Goal: Navigation & Orientation: Find specific page/section

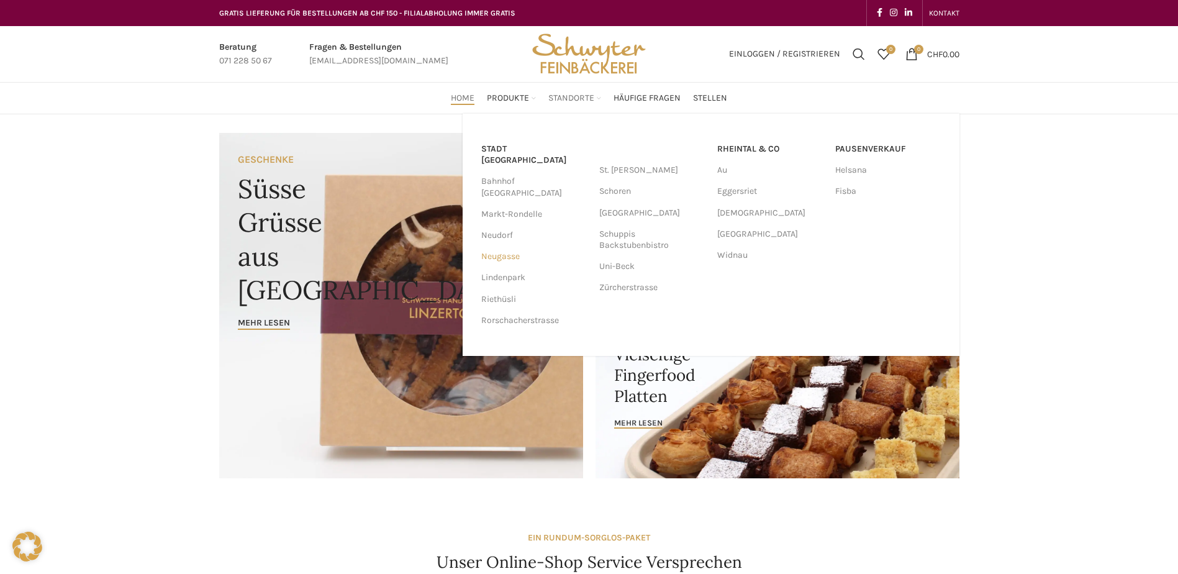
click at [495, 246] on link "Neugasse" at bounding box center [534, 256] width 106 height 21
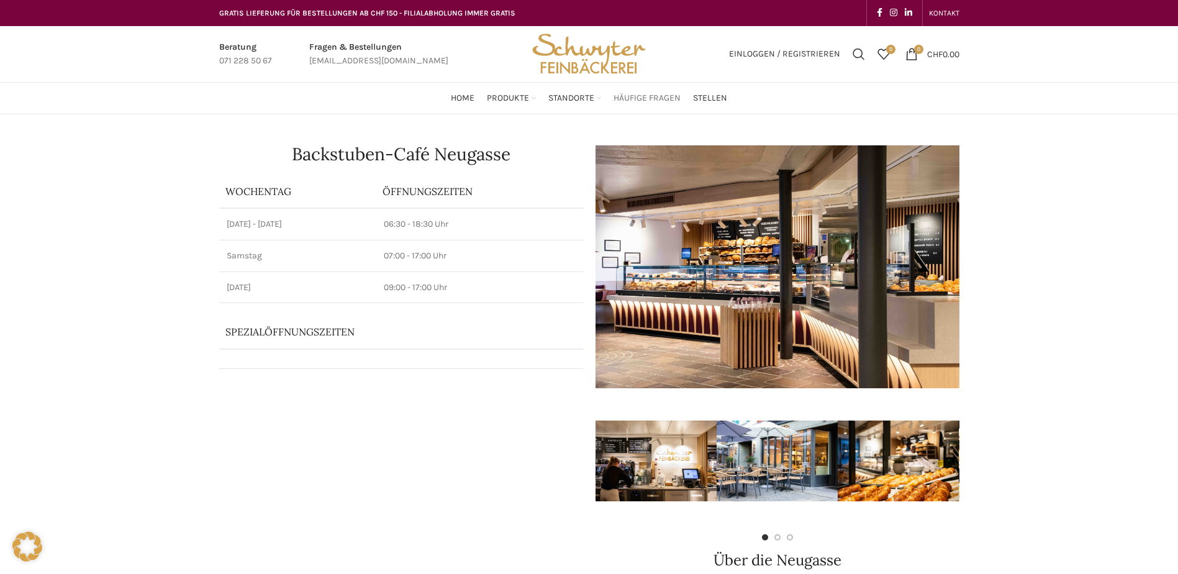
click at [629, 93] on span "Häufige Fragen" at bounding box center [647, 99] width 67 height 12
